Goal: Task Accomplishment & Management: Complete application form

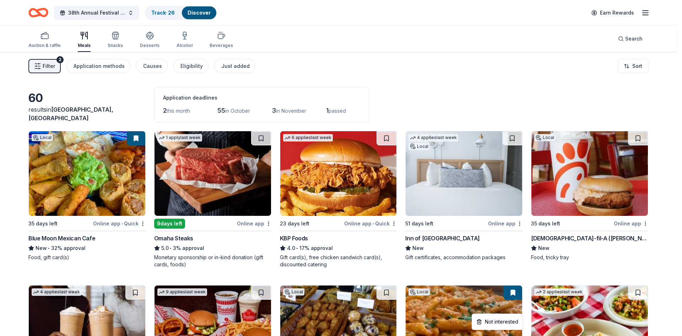
scroll to position [1259, 0]
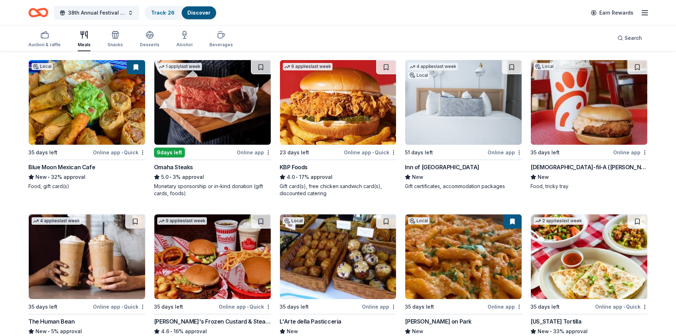
scroll to position [70, 0]
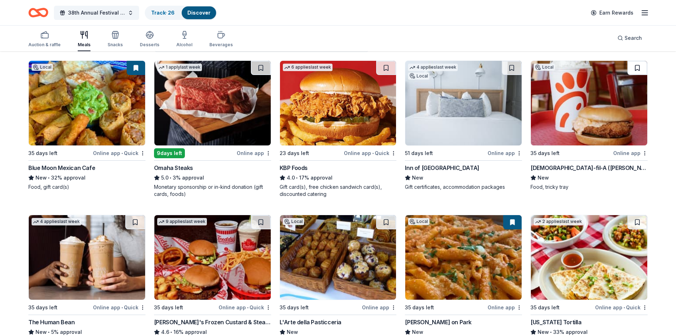
click at [643, 69] on button at bounding box center [638, 68] width 20 height 14
click at [548, 164] on div "Chick-fil-A (Ramsey)" at bounding box center [589, 167] width 117 height 9
click at [629, 42] on span "Search" at bounding box center [633, 38] width 17 height 9
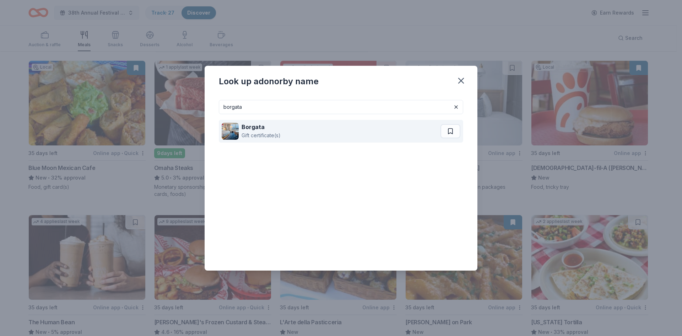
type input "borgata"
click at [257, 129] on strong "Borgata" at bounding box center [252, 126] width 23 height 7
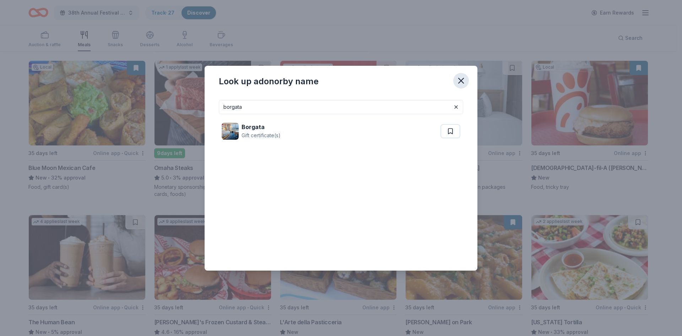
click at [464, 81] on icon "button" at bounding box center [461, 81] width 10 height 10
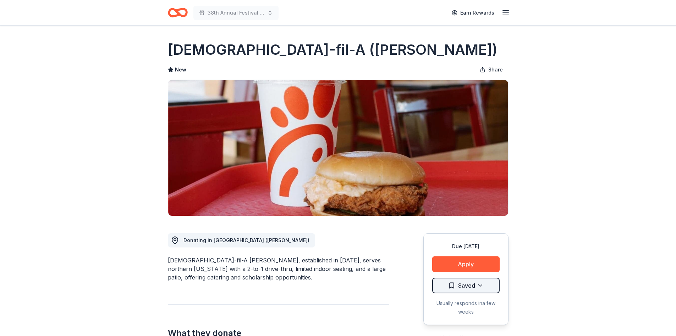
click at [484, 285] on html "38th Annual Festival of Trees Earn Rewards Due in 35 days Share Chick-fil-A (Ra…" at bounding box center [338, 168] width 676 height 336
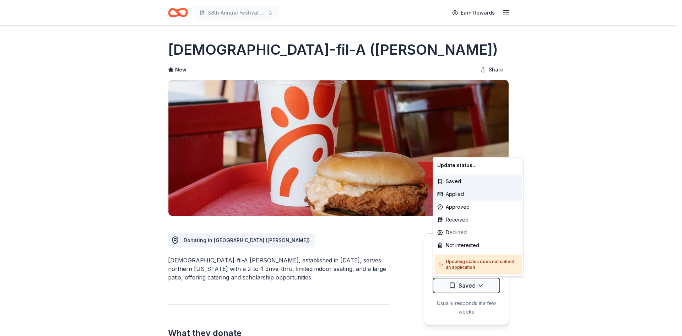
click at [469, 197] on div "Applied" at bounding box center [477, 193] width 87 height 13
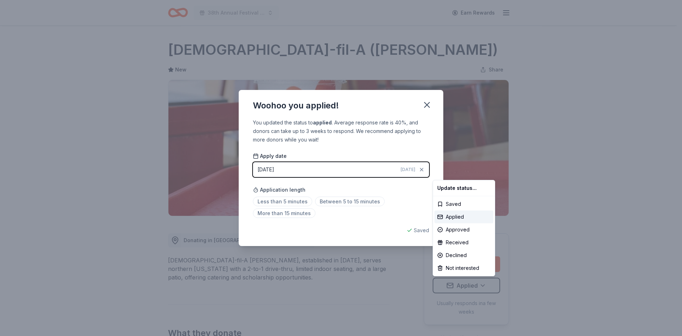
click at [427, 111] on html "38th Annual Festival of Trees Earn Rewards Due in 35 days Share Chick-fil-A (Ra…" at bounding box center [341, 168] width 682 height 336
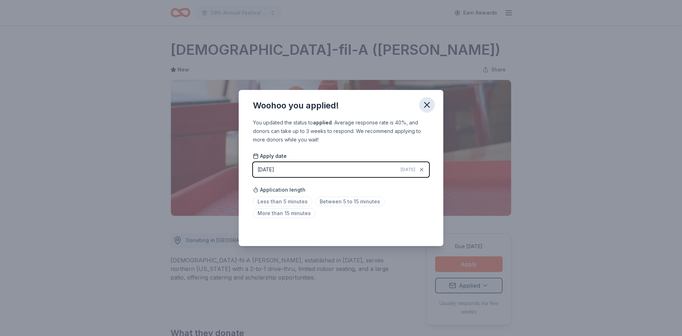
click at [425, 107] on icon "button" at bounding box center [426, 104] width 5 height 5
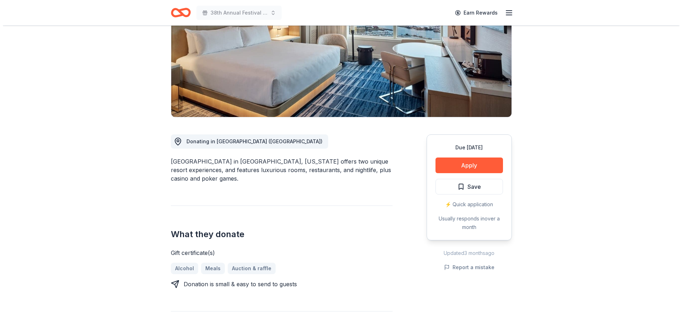
scroll to position [47, 0]
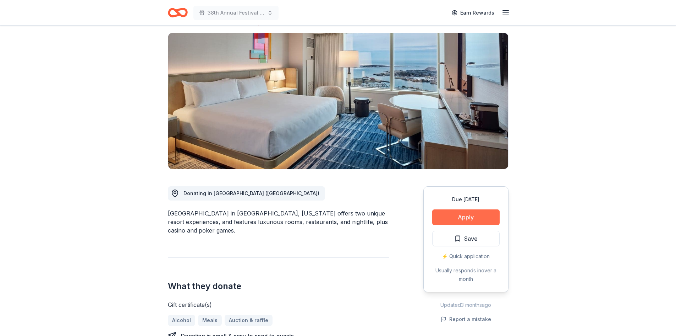
click at [448, 217] on button "Apply" at bounding box center [465, 217] width 67 height 16
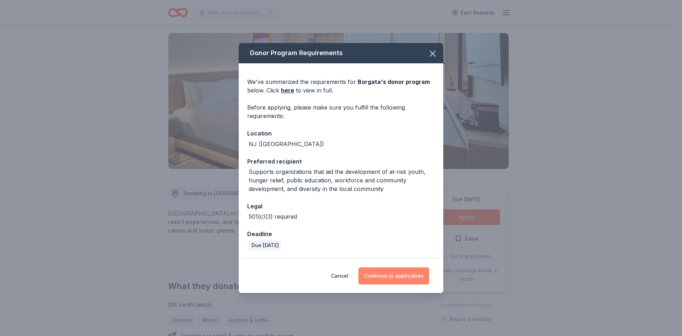
click at [386, 273] on button "Continue to application" at bounding box center [393, 275] width 71 height 17
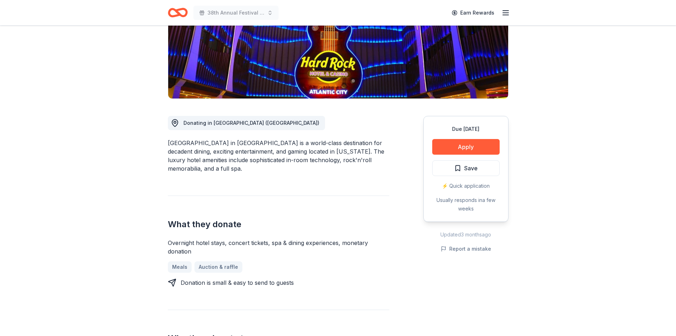
scroll to position [138, 0]
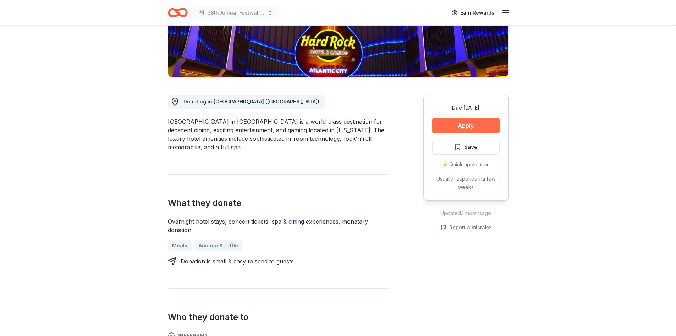
click at [457, 126] on button "Apply" at bounding box center [465, 126] width 67 height 16
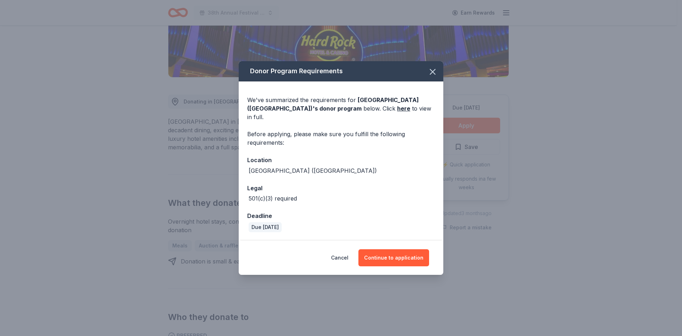
click at [457, 126] on div "Donor Program Requirements We've summarized the requirements for [GEOGRAPHIC_DA…" at bounding box center [341, 168] width 682 height 336
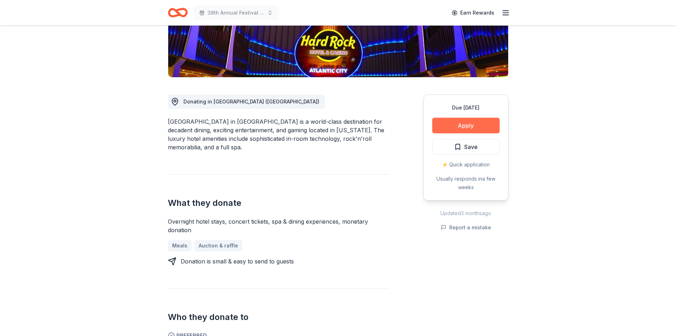
click at [470, 119] on button "Apply" at bounding box center [465, 126] width 67 height 16
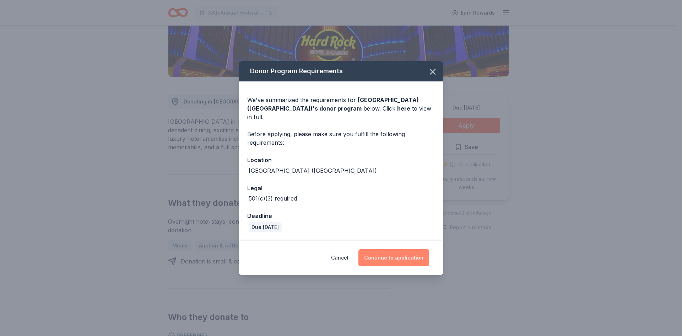
click at [391, 250] on button "Continue to application" at bounding box center [393, 257] width 71 height 17
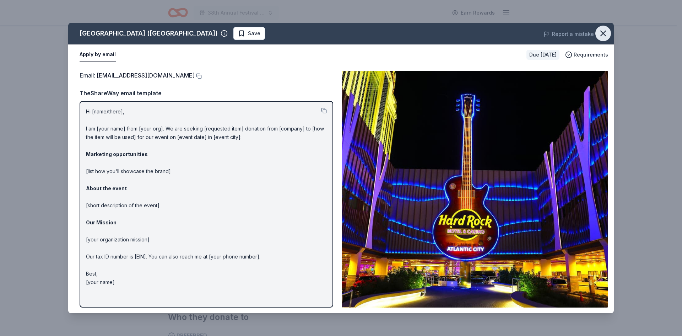
click at [601, 28] on icon "button" at bounding box center [603, 33] width 10 height 10
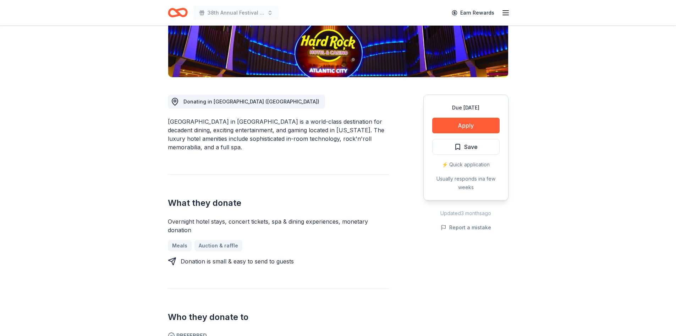
click at [180, 12] on icon "Home" at bounding box center [178, 12] width 20 height 17
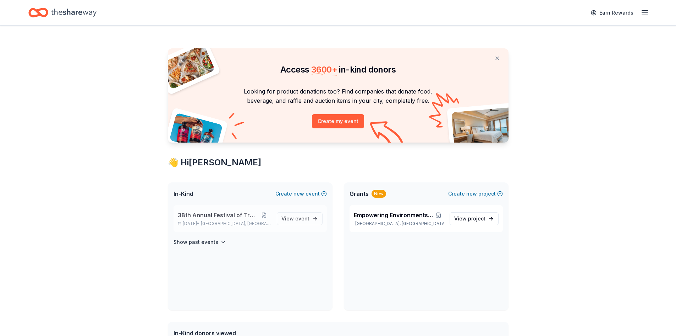
click at [245, 214] on span "38th Annual Festival of Trees" at bounding box center [218, 215] width 80 height 9
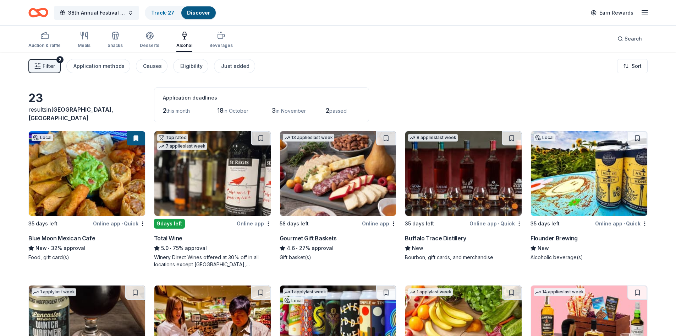
click at [200, 12] on link "Discover" at bounding box center [198, 13] width 23 height 6
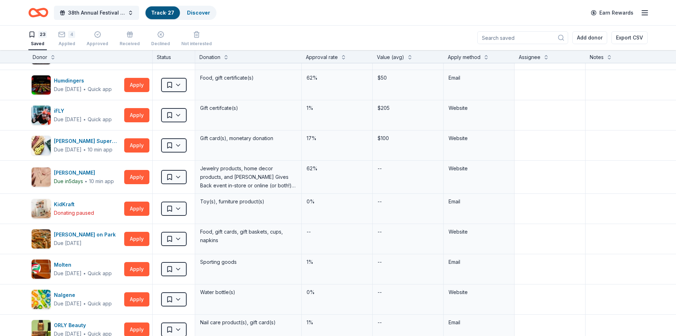
scroll to position [175, 0]
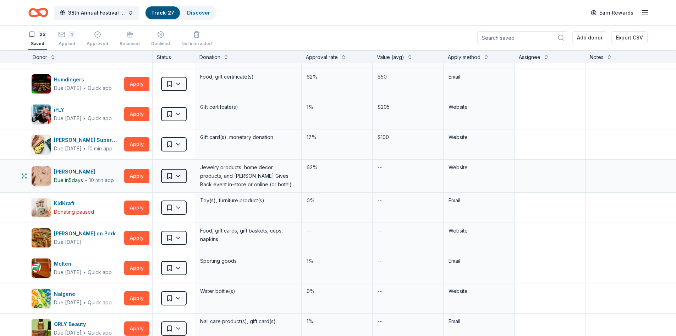
click at [181, 172] on html "38th Annual Festival of Trees Track · 27 Discover Earn Rewards 23 Saved 4 Appli…" at bounding box center [338, 168] width 676 height 336
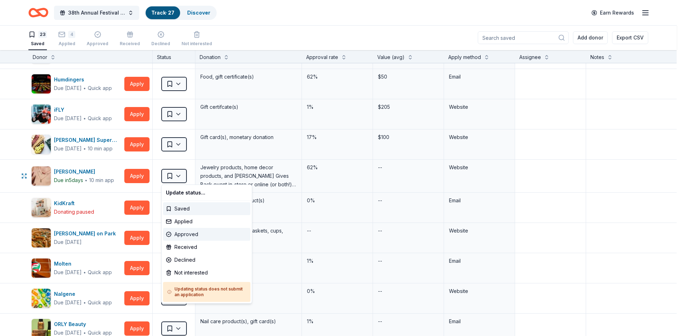
click at [184, 235] on div "Approved" at bounding box center [206, 234] width 87 height 13
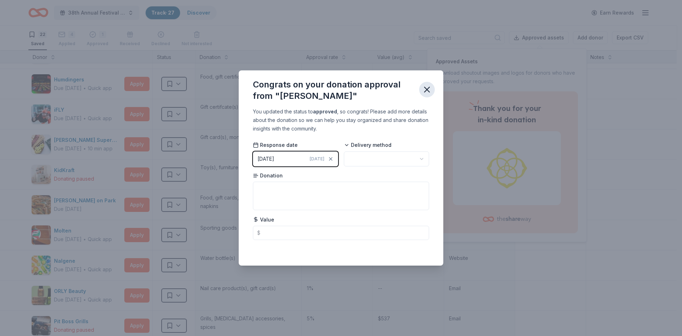
click at [429, 89] on icon "button" at bounding box center [427, 90] width 10 height 10
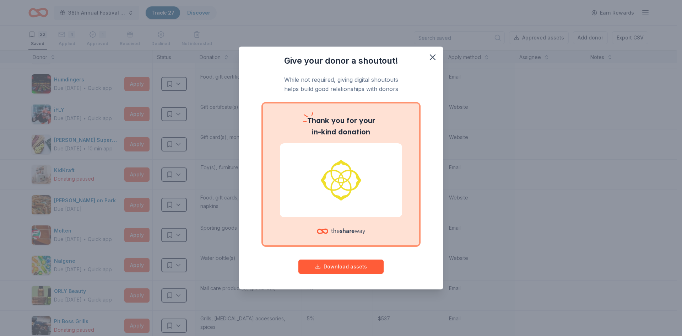
click at [673, 150] on div "Give your donor a shoutout! While not required, giving digital shoutouts helps …" at bounding box center [341, 168] width 682 height 336
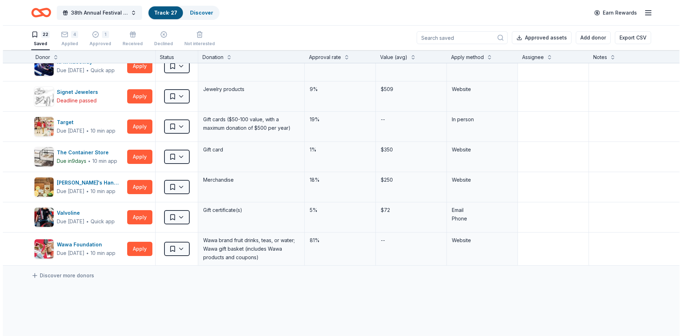
scroll to position [459, 0]
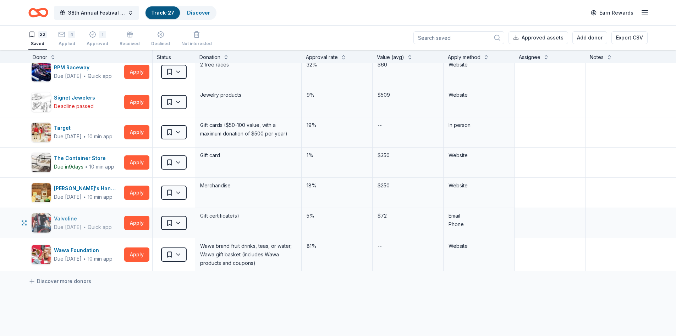
click at [70, 217] on div "Valvoline" at bounding box center [83, 218] width 58 height 9
click at [184, 224] on html "38th Annual Festival of Trees Track · 27 Discover Earn Rewards 22 Saved 4 Appli…" at bounding box center [338, 168] width 676 height 336
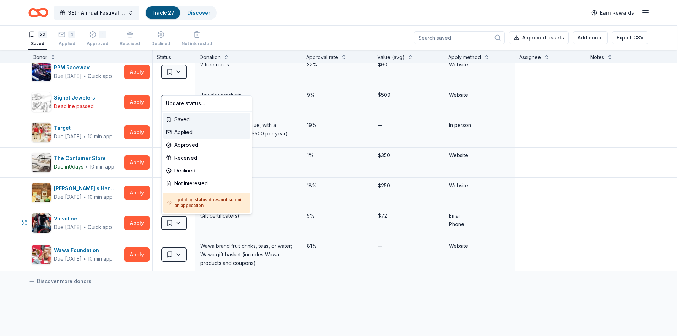
click at [197, 137] on div "Applied" at bounding box center [206, 132] width 87 height 13
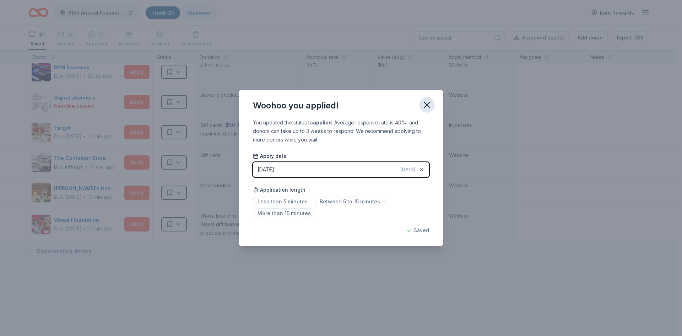
click at [432, 103] on button "button" at bounding box center [427, 105] width 16 height 16
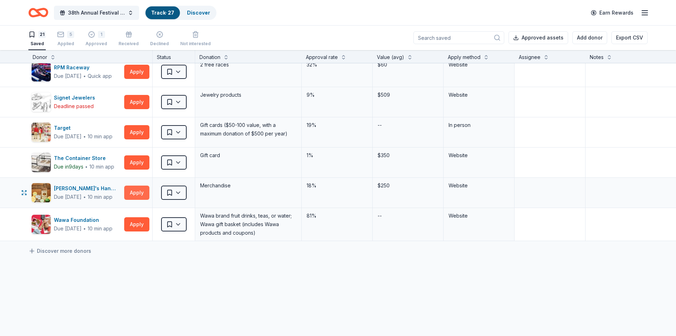
click at [137, 196] on button "Apply" at bounding box center [136, 192] width 25 height 14
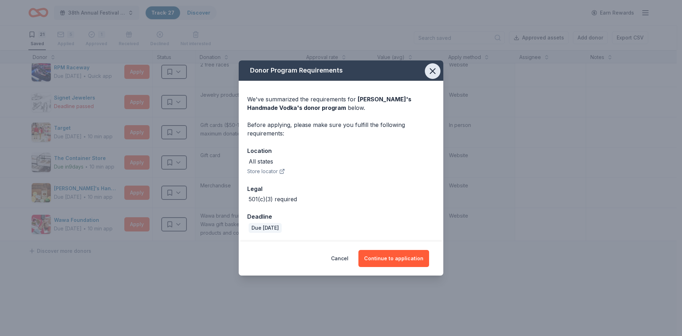
click at [436, 72] on icon "button" at bounding box center [433, 71] width 10 height 10
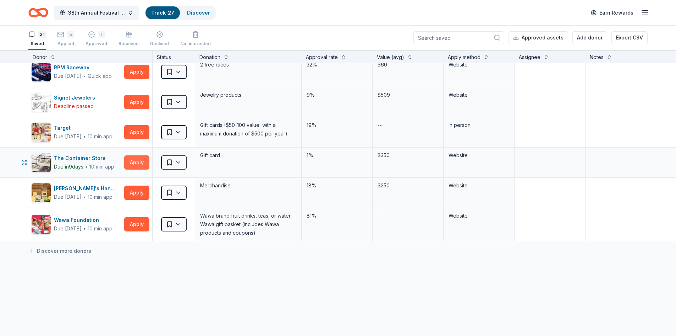
click at [136, 159] on button "Apply" at bounding box center [136, 162] width 25 height 14
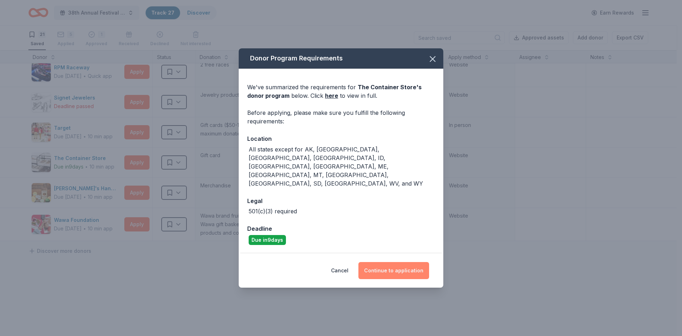
click at [379, 262] on button "Continue to application" at bounding box center [393, 270] width 71 height 17
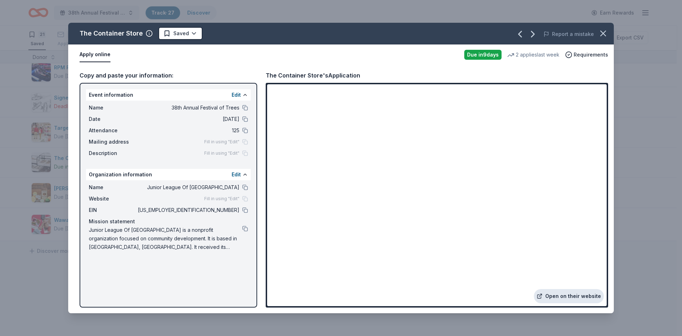
click at [567, 294] on link "Open on their website" at bounding box center [569, 296] width 70 height 14
click at [601, 32] on icon "button" at bounding box center [603, 33] width 10 height 10
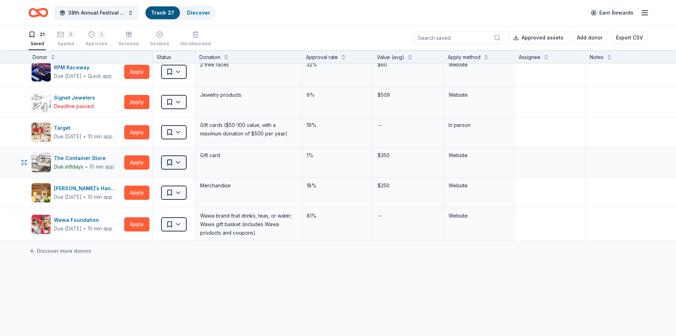
click at [182, 164] on html "38th Annual Festival of Trees Track · 27 Discover Earn Rewards 21 Saved 5 Appli…" at bounding box center [338, 168] width 676 height 336
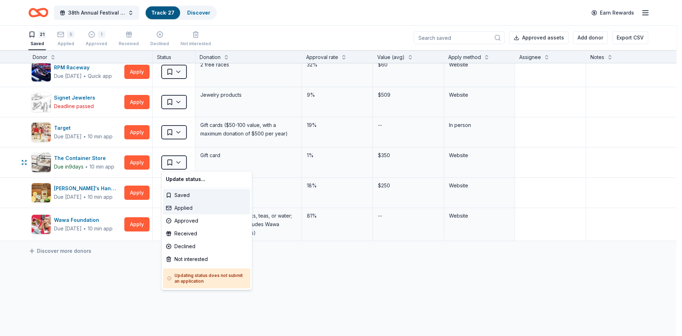
click at [189, 210] on div "Applied" at bounding box center [206, 207] width 87 height 13
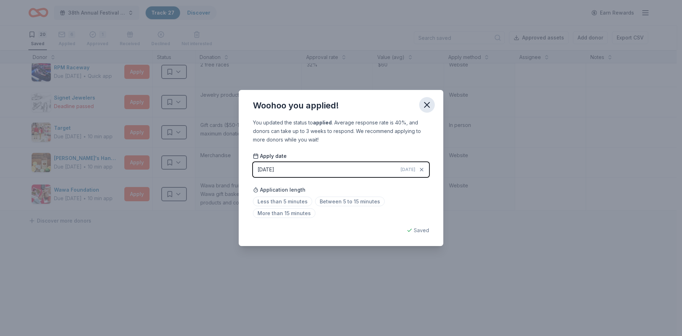
click at [428, 105] on icon "button" at bounding box center [427, 105] width 10 height 10
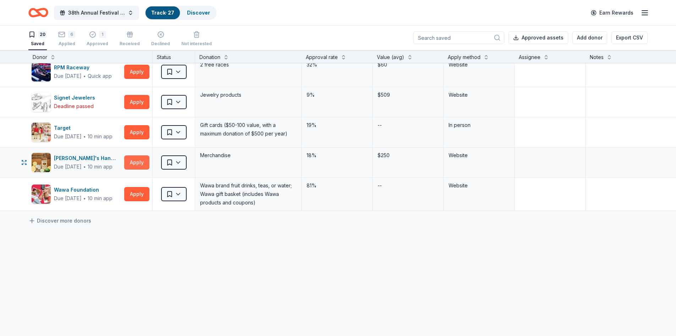
click at [130, 165] on button "Apply" at bounding box center [136, 162] width 25 height 14
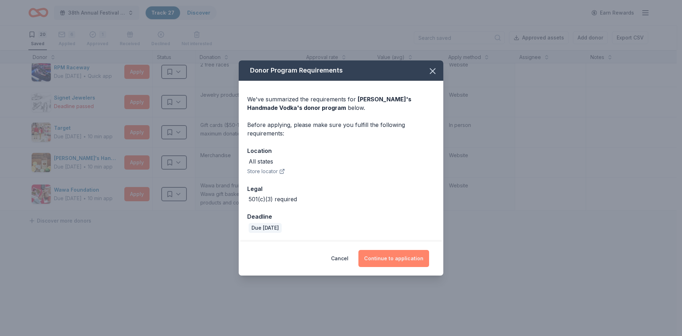
click at [388, 261] on button "Continue to application" at bounding box center [393, 258] width 71 height 17
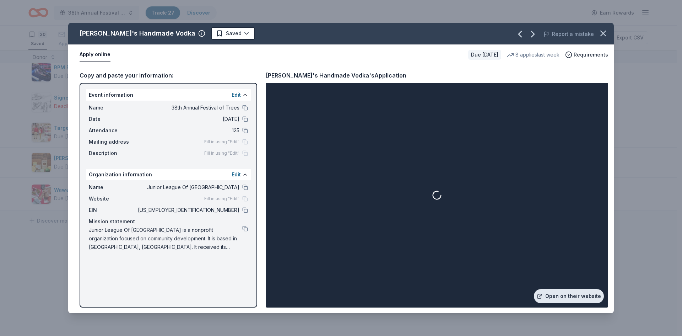
click at [566, 299] on link "Open on their website" at bounding box center [569, 296] width 70 height 14
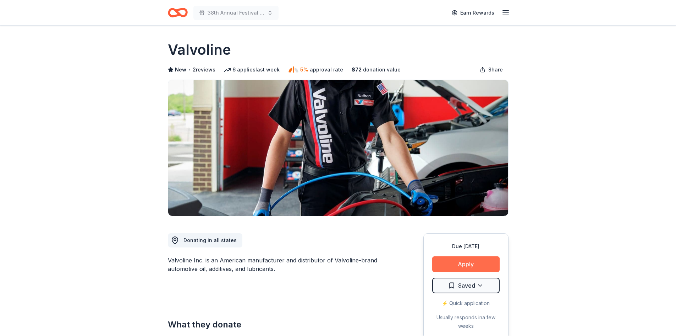
click at [474, 257] on button "Apply" at bounding box center [465, 264] width 67 height 16
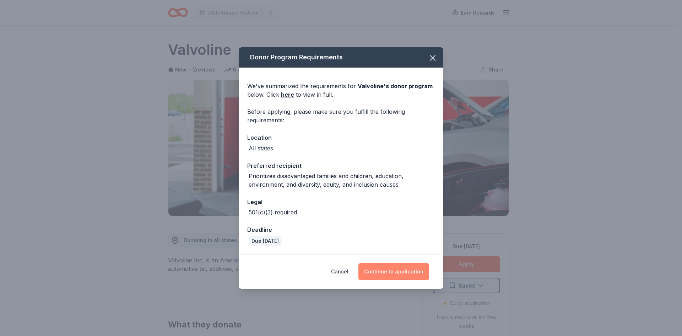
click at [370, 268] on button "Continue to application" at bounding box center [393, 271] width 71 height 17
